Goal: Task Accomplishment & Management: Manage account settings

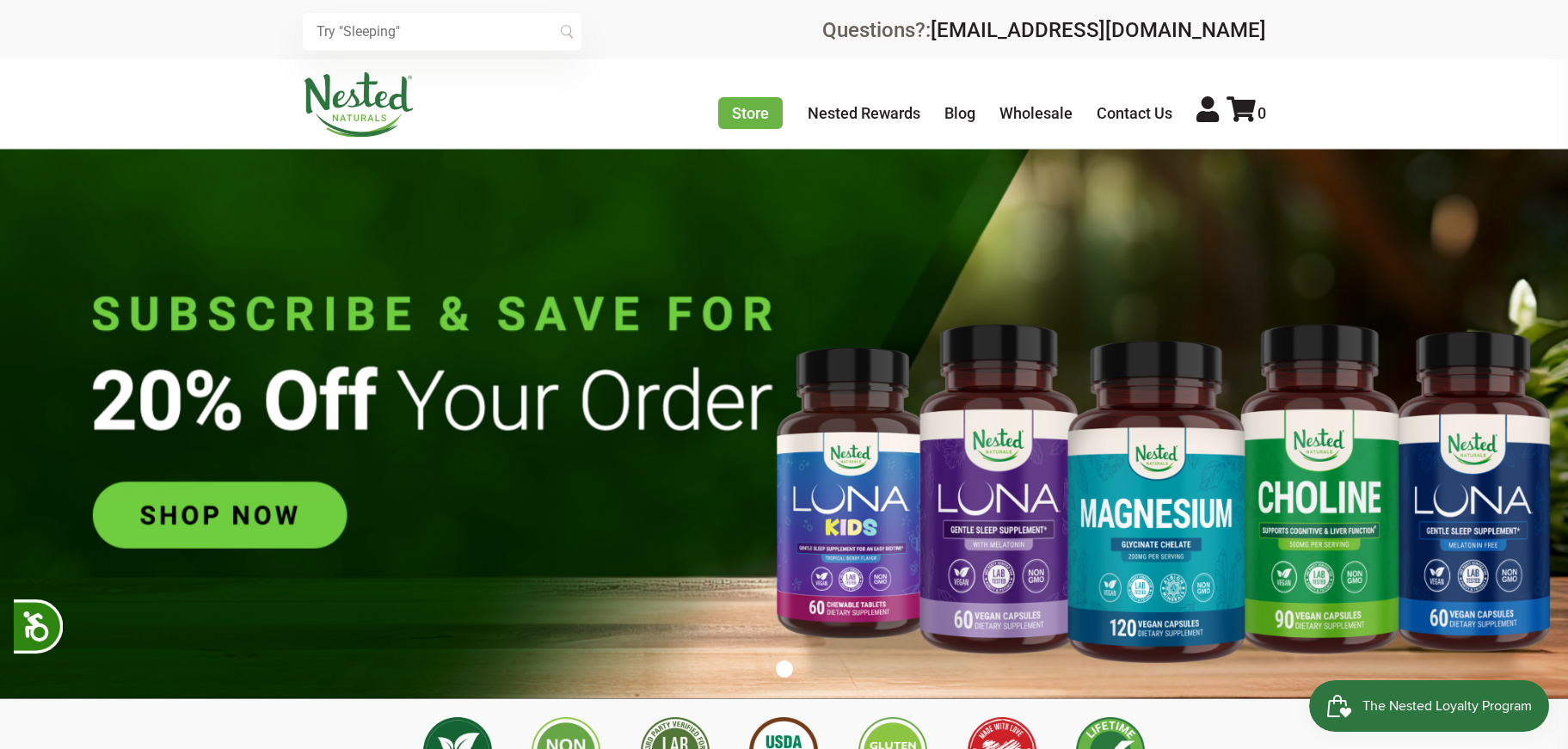
click at [1163, 274] on img at bounding box center [784, 424] width 1568 height 551
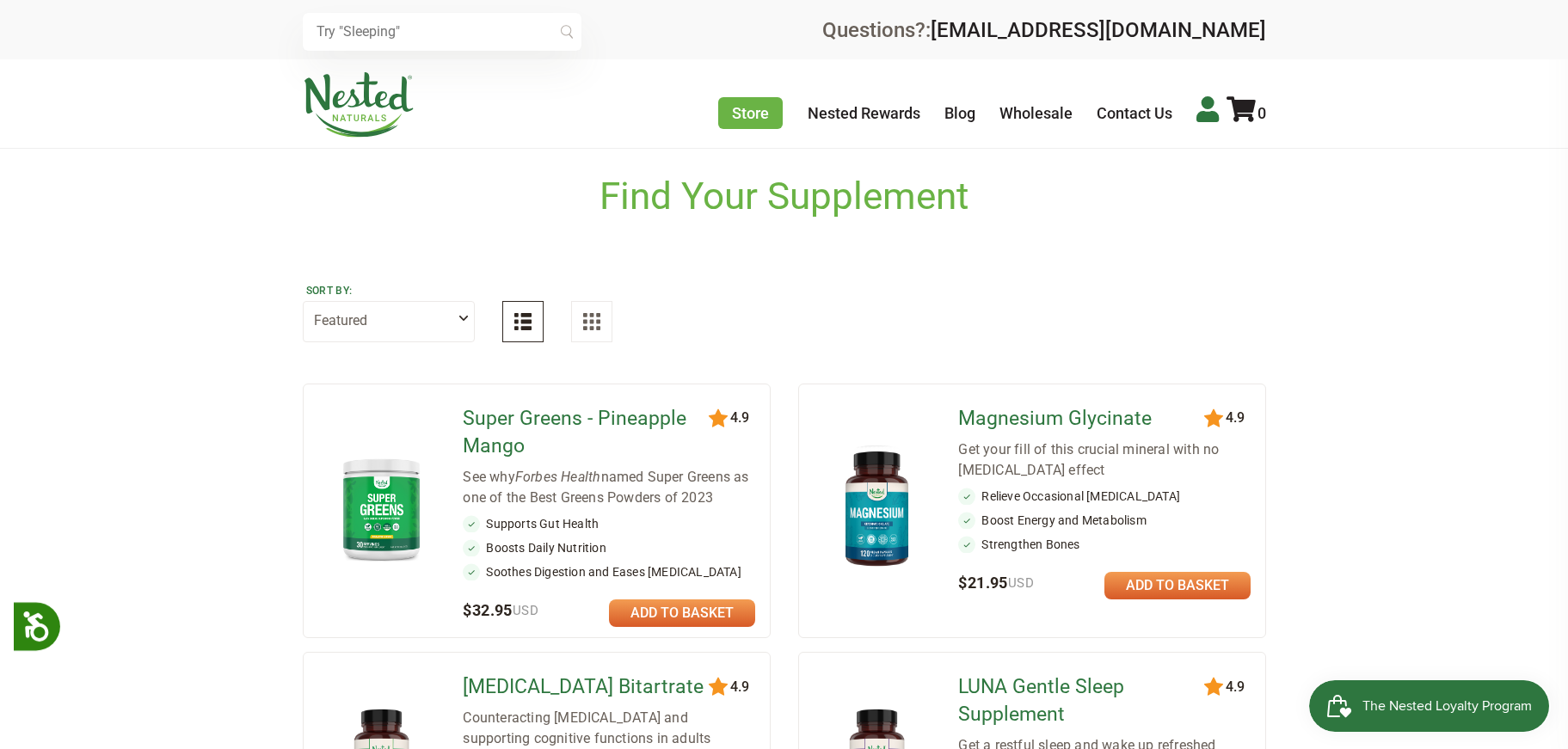
click at [1204, 107] on icon at bounding box center [1208, 109] width 22 height 26
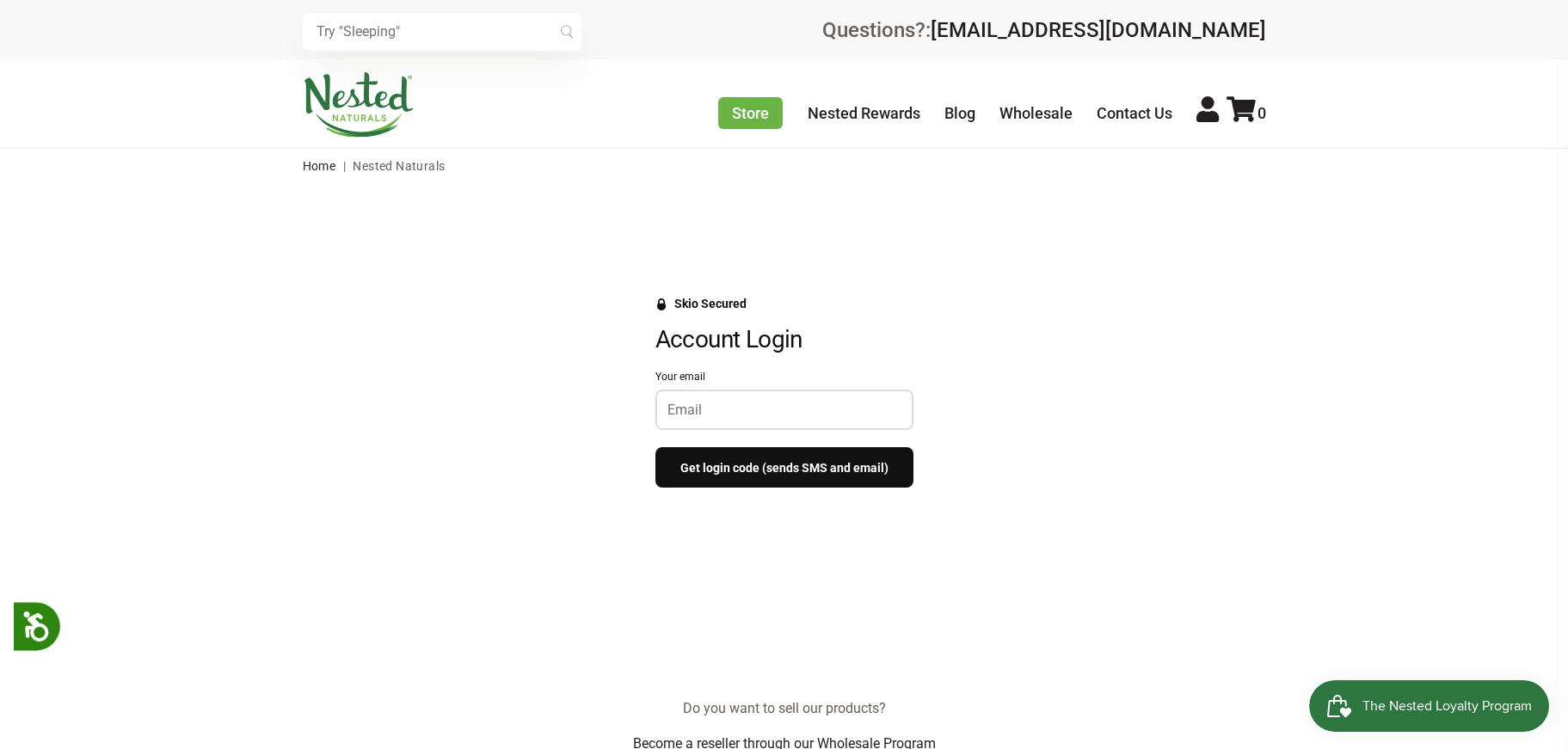
click at [729, 402] on input "Your email" at bounding box center [784, 409] width 234 height 17
click at [531, 364] on div "Skio Secured Account Login Your email Get login code (sends SMS and email)" at bounding box center [785, 400] width 1067 height 208
click at [715, 403] on input "Your email" at bounding box center [784, 409] width 234 height 17
drag, startPoint x: 1059, startPoint y: 438, endPoint x: 1039, endPoint y: 444, distance: 20.9
click at [1065, 440] on div "Skio Secured Account Login Your email Get login code (sends SMS and email)" at bounding box center [785, 400] width 1067 height 208
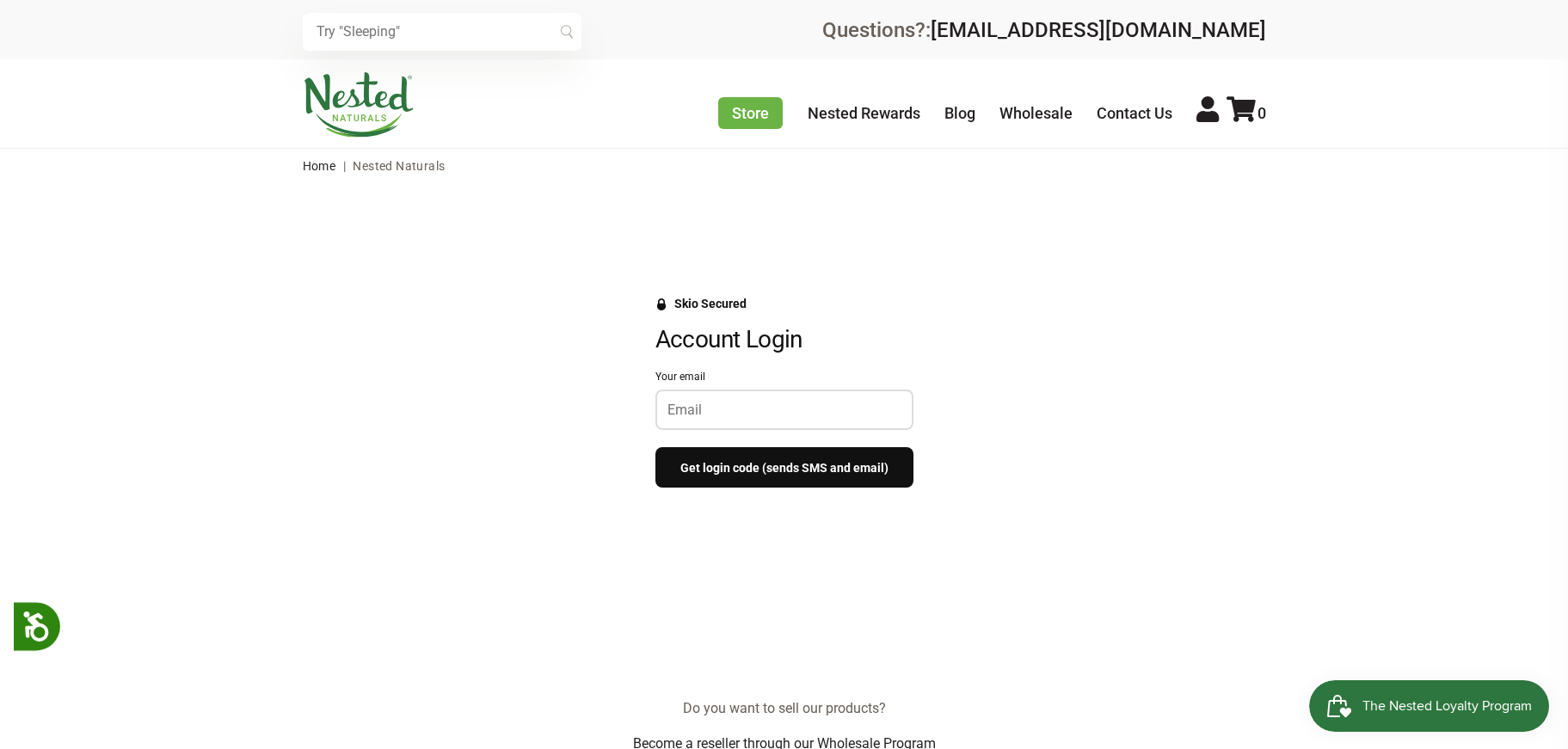
click at [684, 407] on input "Your email" at bounding box center [784, 409] width 234 height 17
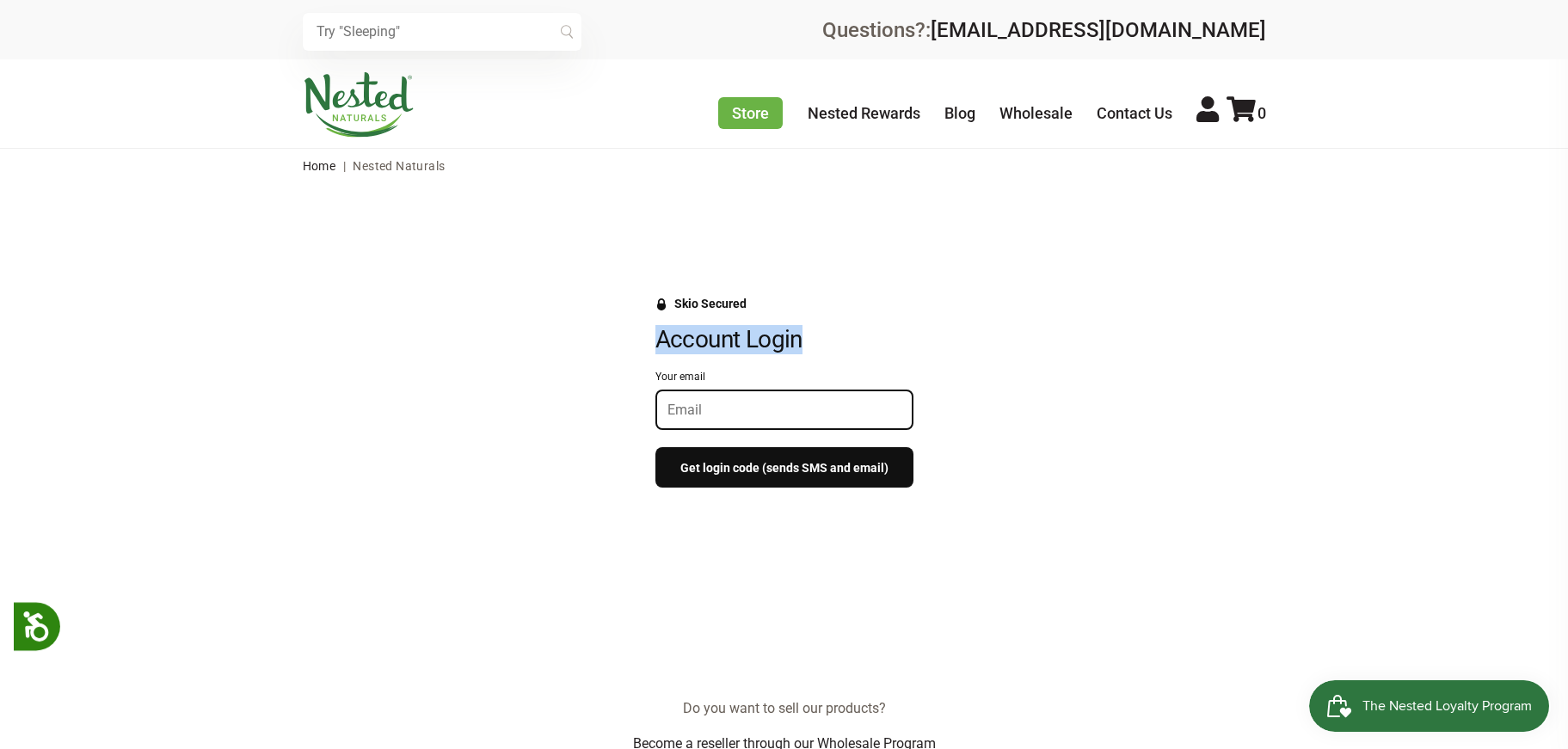
click at [534, 355] on div "Skio Secured Account Login Your email Get login code (sends SMS and email)" at bounding box center [785, 400] width 1067 height 208
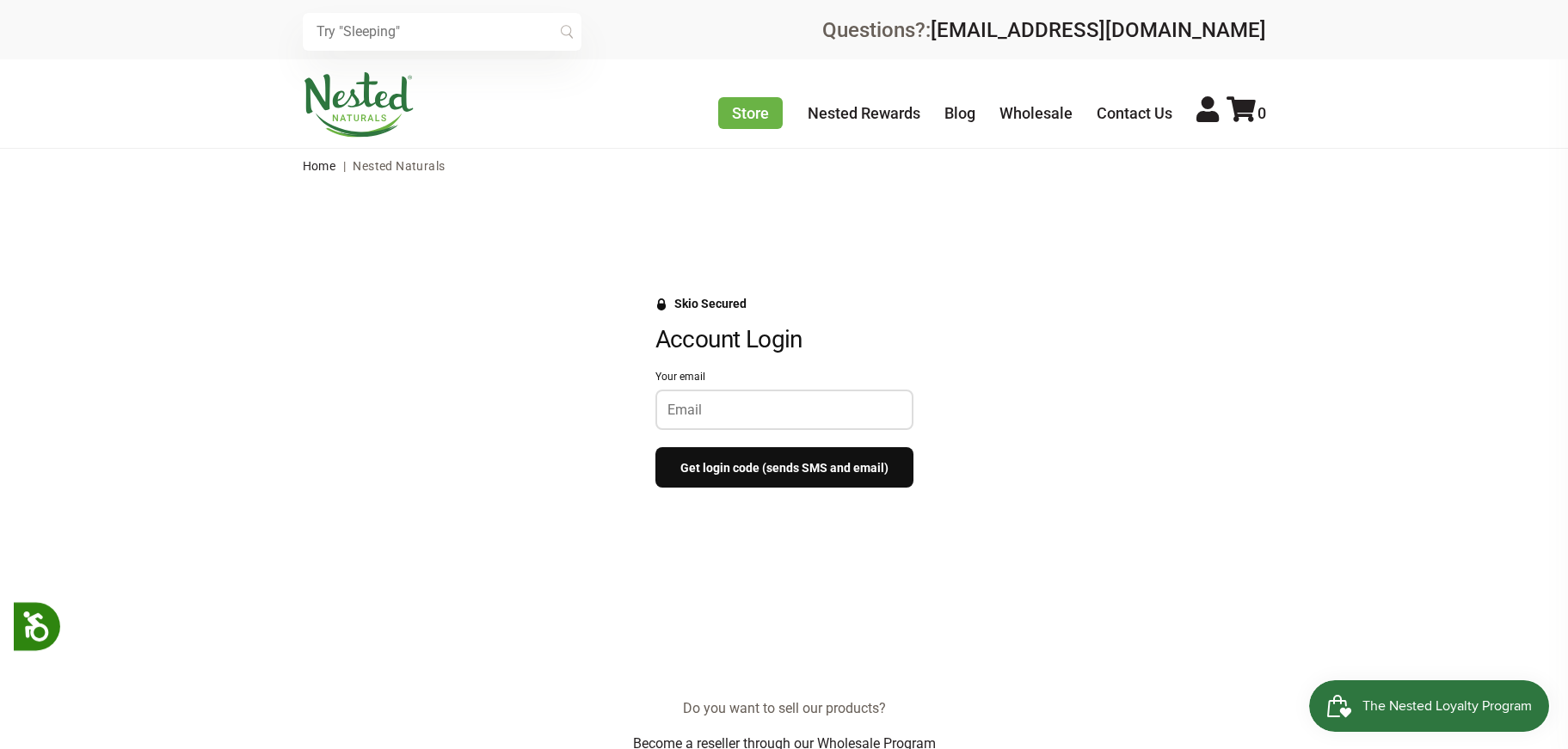
click at [711, 405] on input "Your email" at bounding box center [784, 409] width 234 height 17
type input "jackiezimmerman@gmail.com"
click at [732, 474] on button "Get login code (sends SMS and email)" at bounding box center [785, 467] width 258 height 41
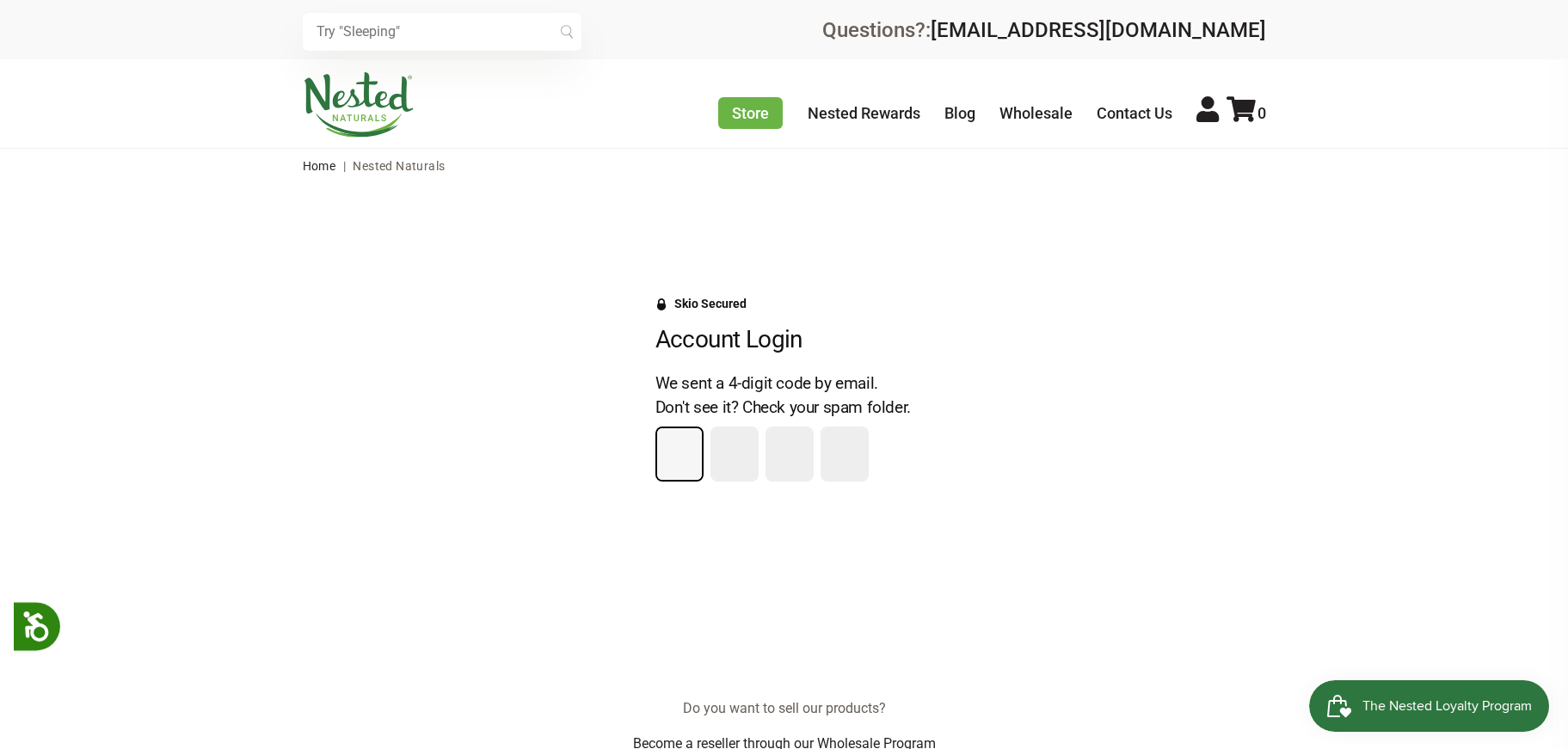
click at [675, 454] on input "Please enter your pin code" at bounding box center [679, 454] width 45 height 51
type input "7"
type input "5"
type input "2"
type input "1"
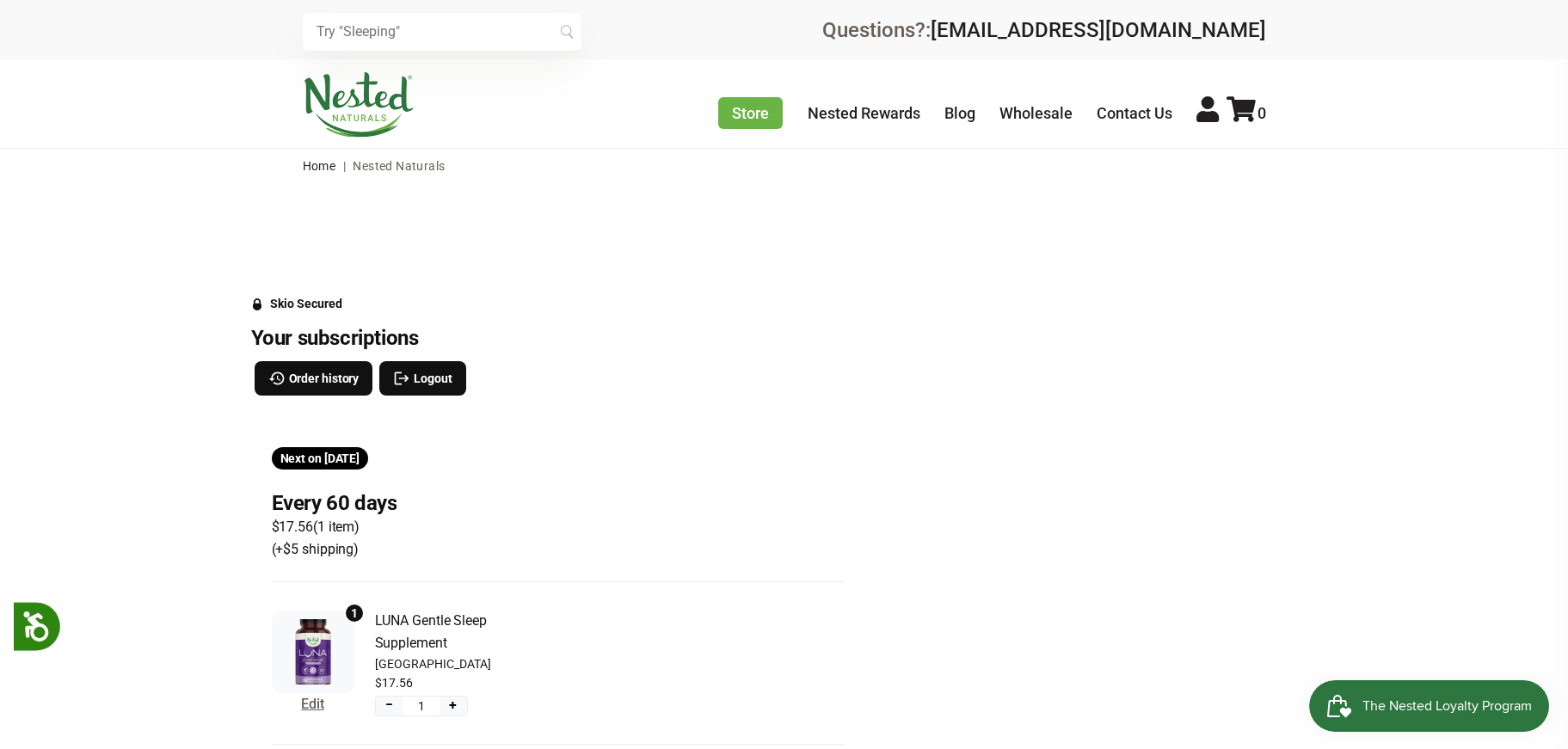
click at [168, 440] on div "Skio Secured Your subscriptions Order history Logout Next on Oct 8, 2025 Every …" at bounding box center [784, 701] width 1568 height 838
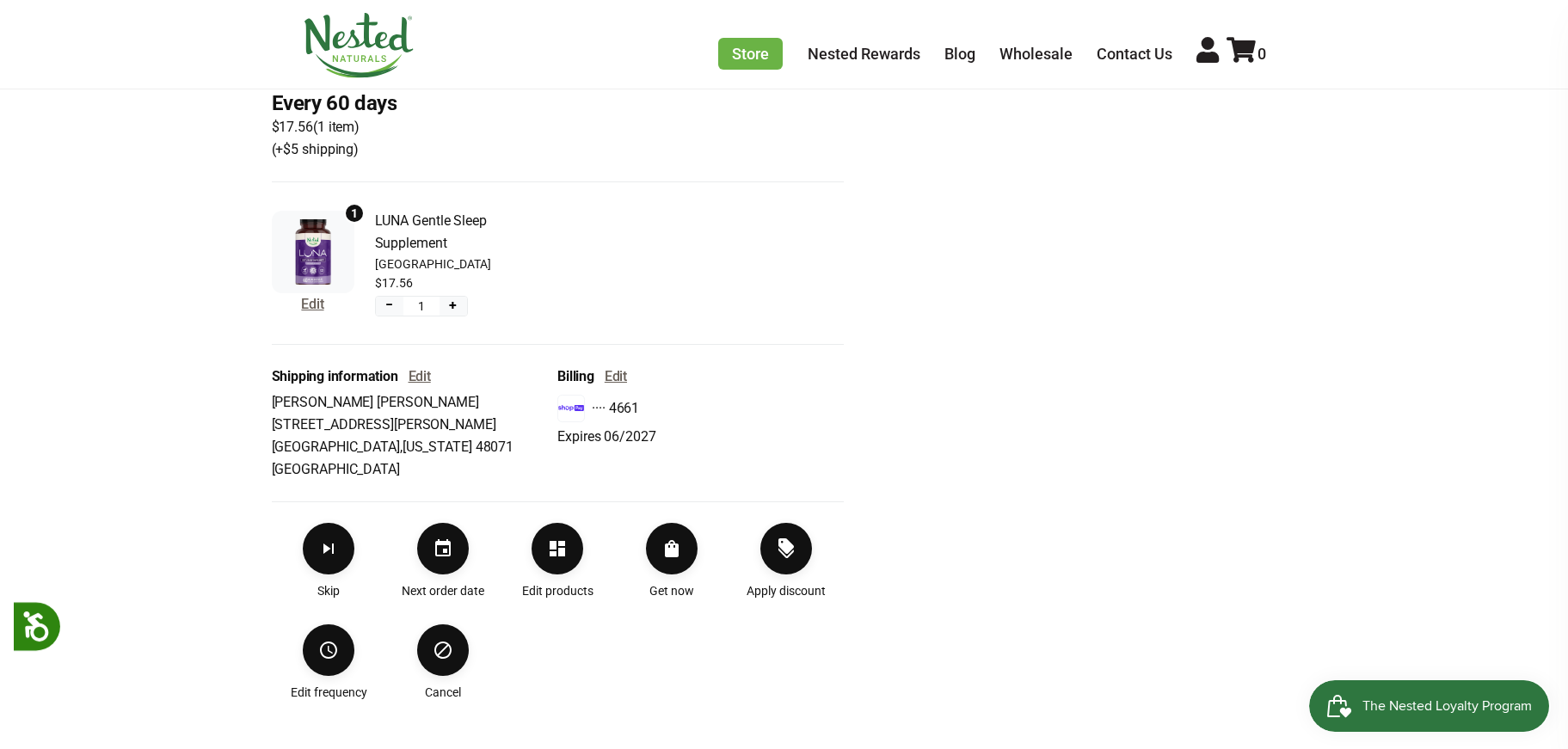
scroll to position [413, 0]
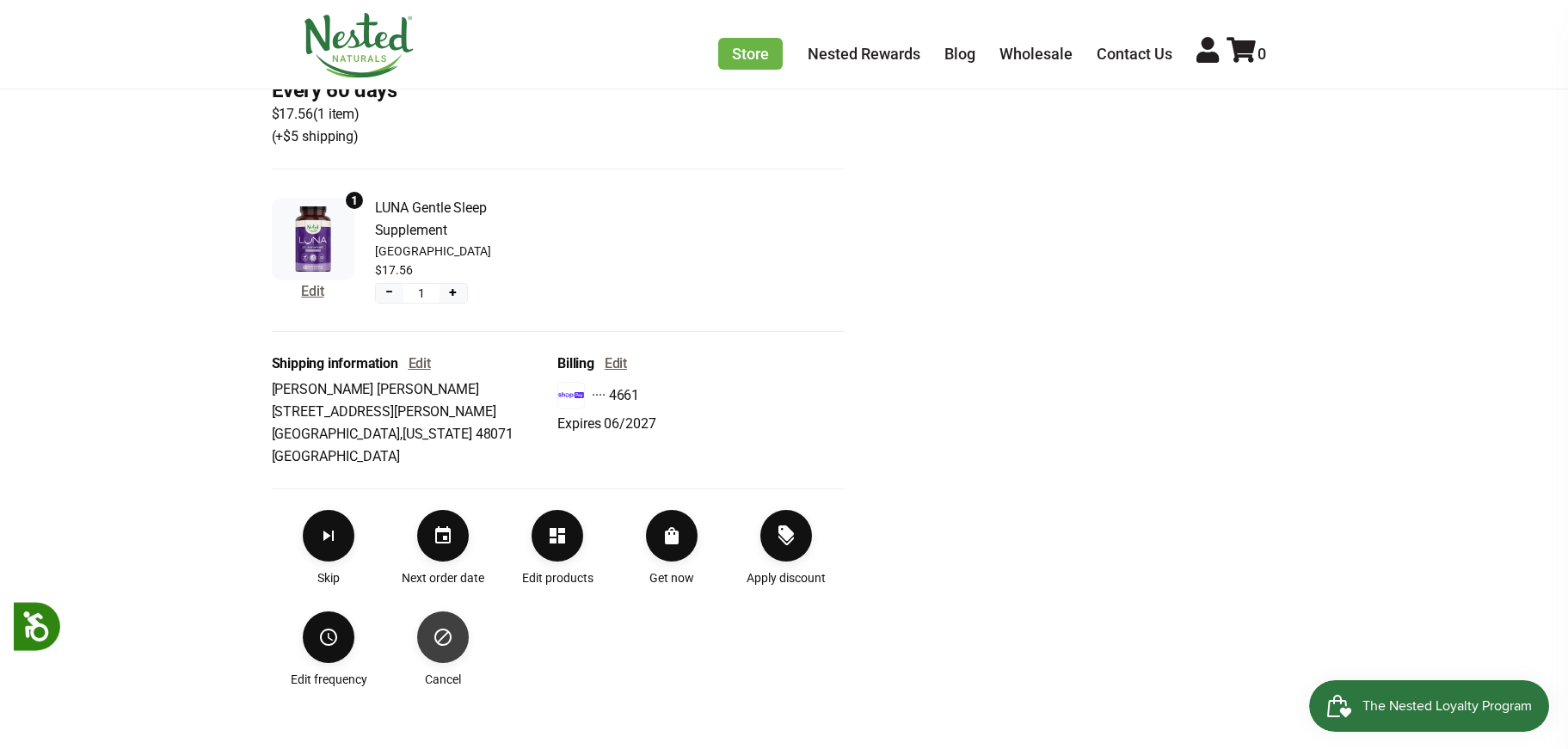
click at [443, 645] on icon "Cancel" at bounding box center [443, 637] width 17 height 17
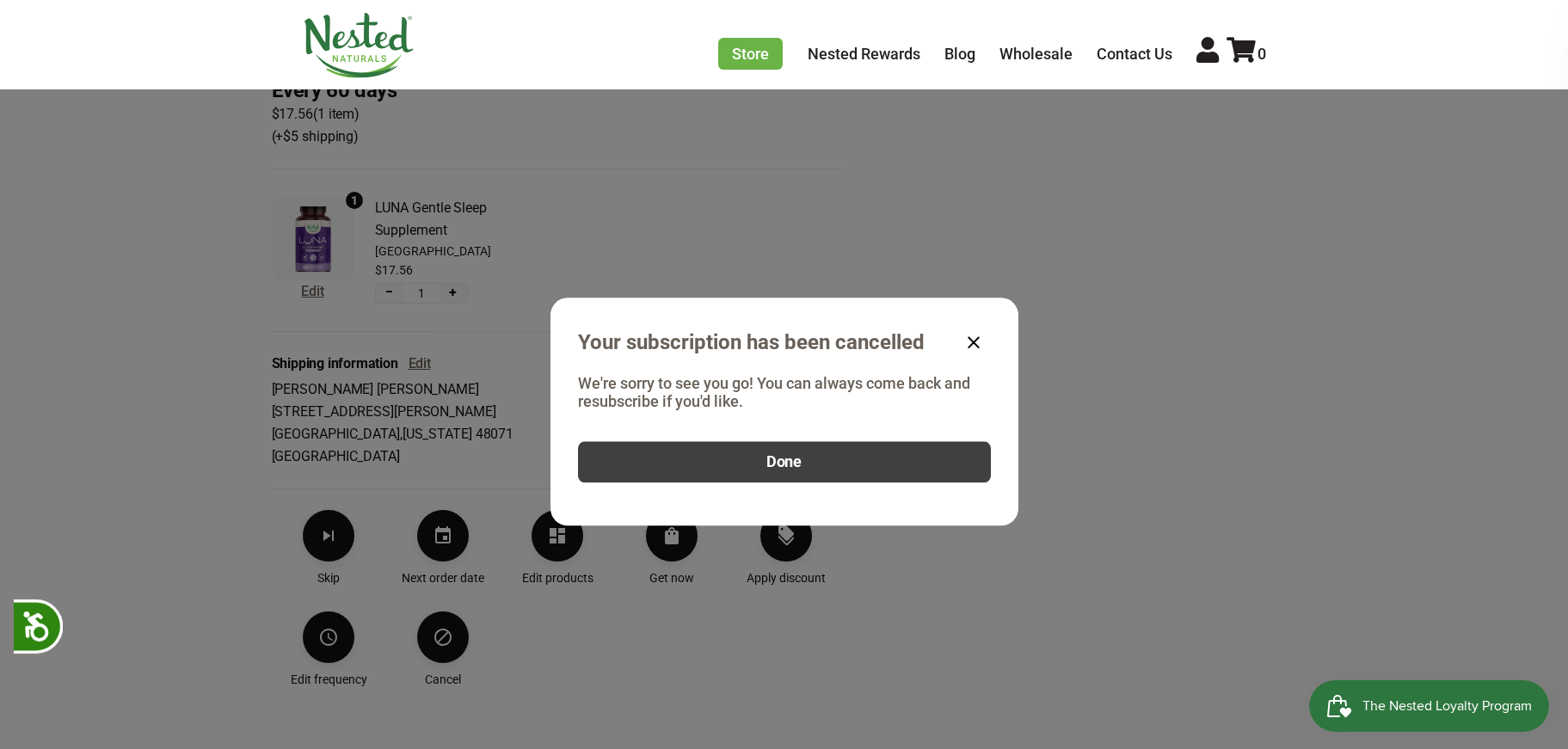
click at [812, 466] on button "Done" at bounding box center [784, 462] width 413 height 41
